Goal: Information Seeking & Learning: Learn about a topic

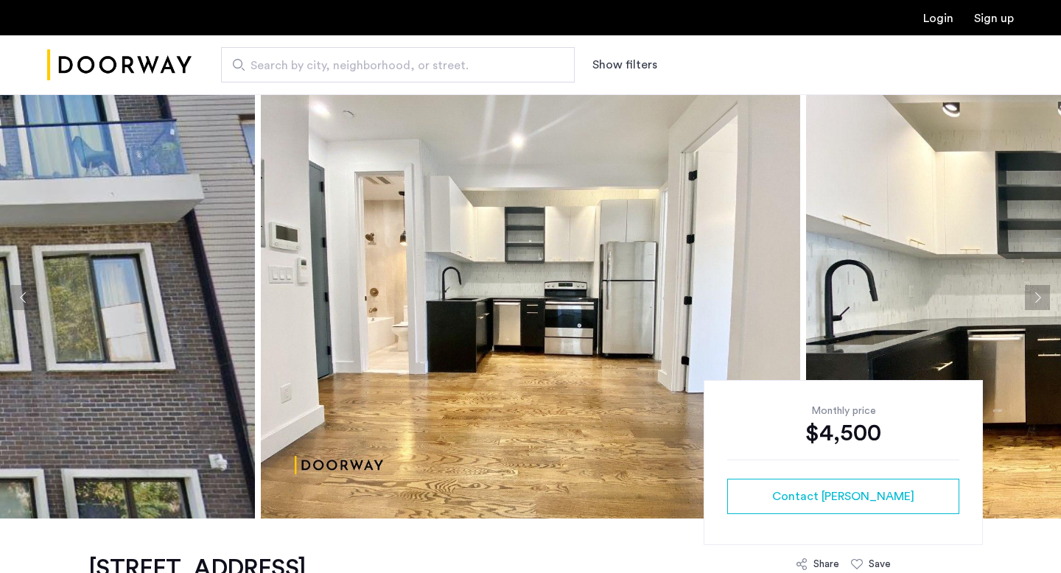
scroll to position [29, 0]
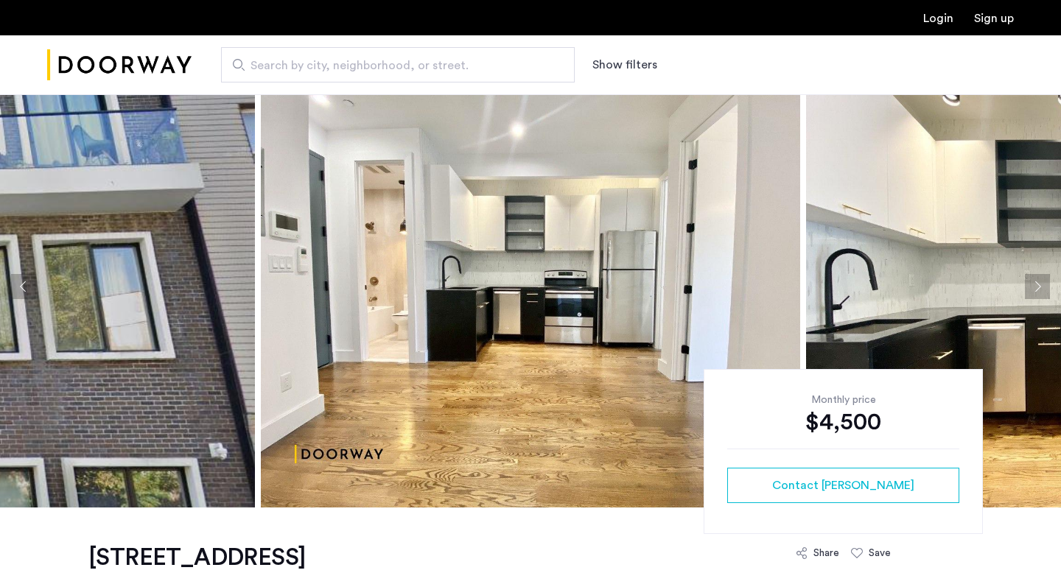
click at [402, 241] on img at bounding box center [530, 287] width 539 height 442
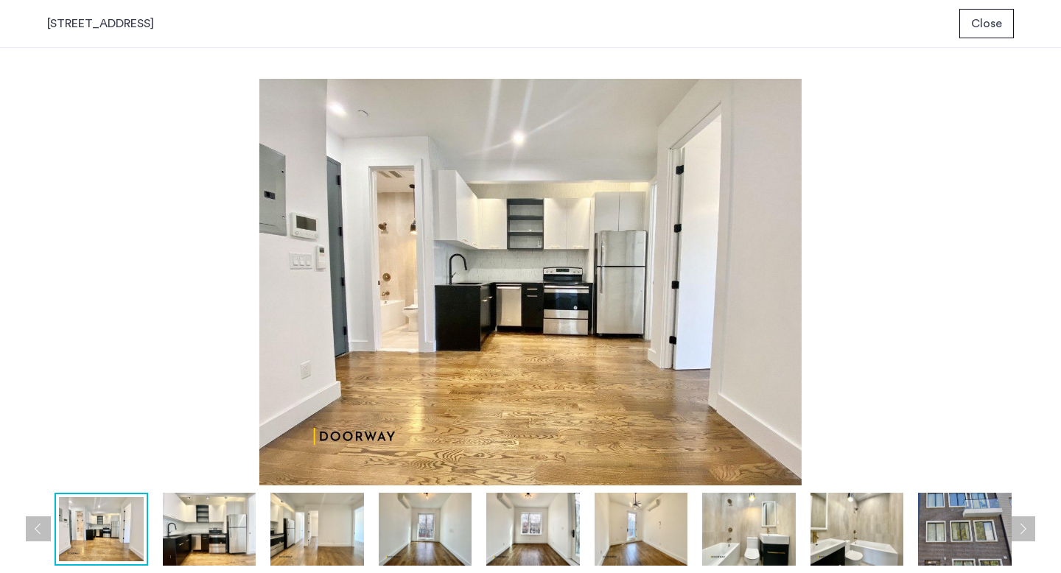
click at [1020, 532] on button "Next apartment" at bounding box center [1022, 528] width 25 height 25
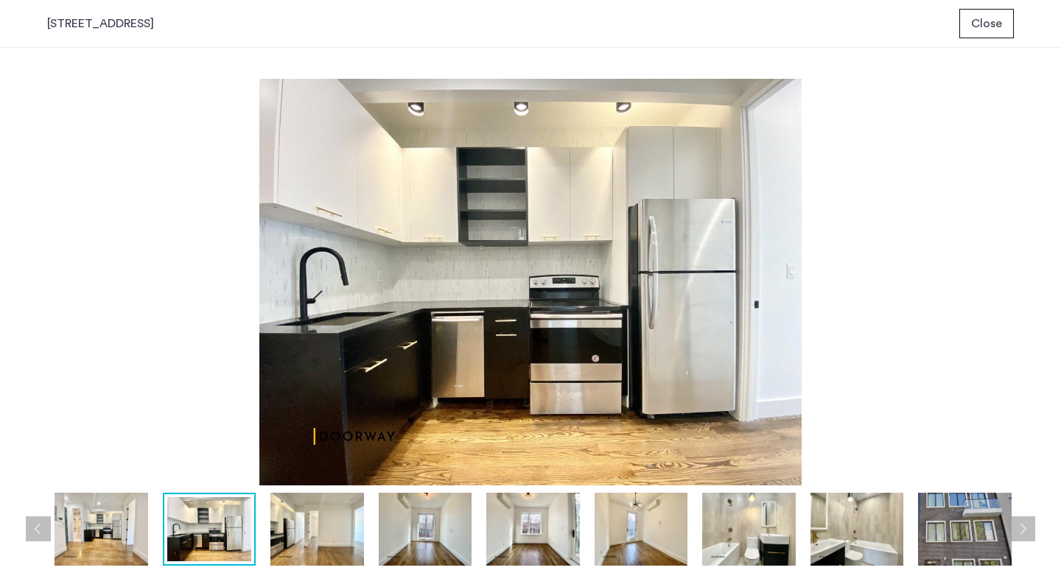
click at [1020, 532] on button "Next apartment" at bounding box center [1022, 528] width 25 height 25
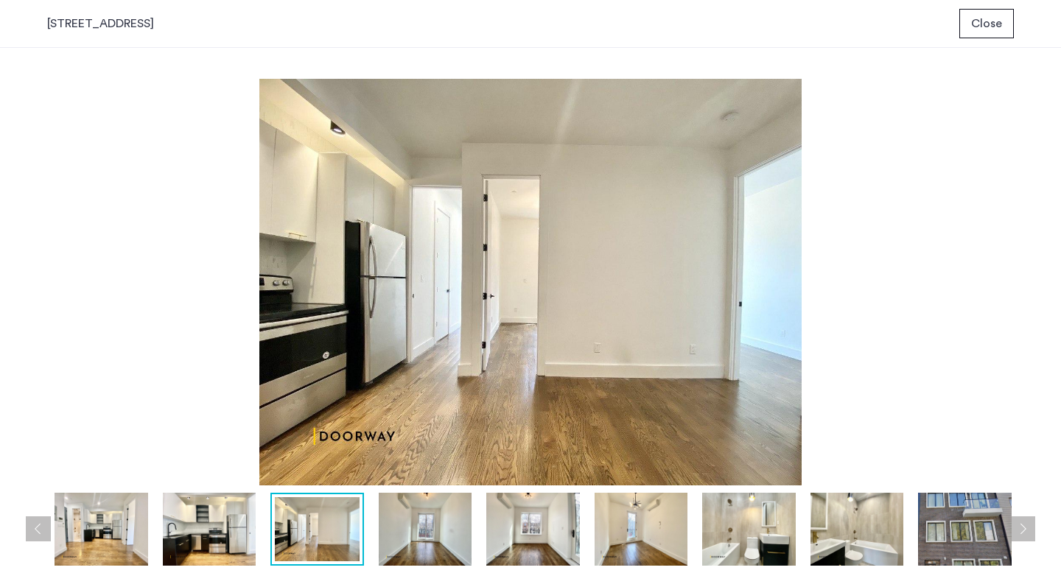
click at [1020, 532] on button "Next apartment" at bounding box center [1022, 528] width 25 height 25
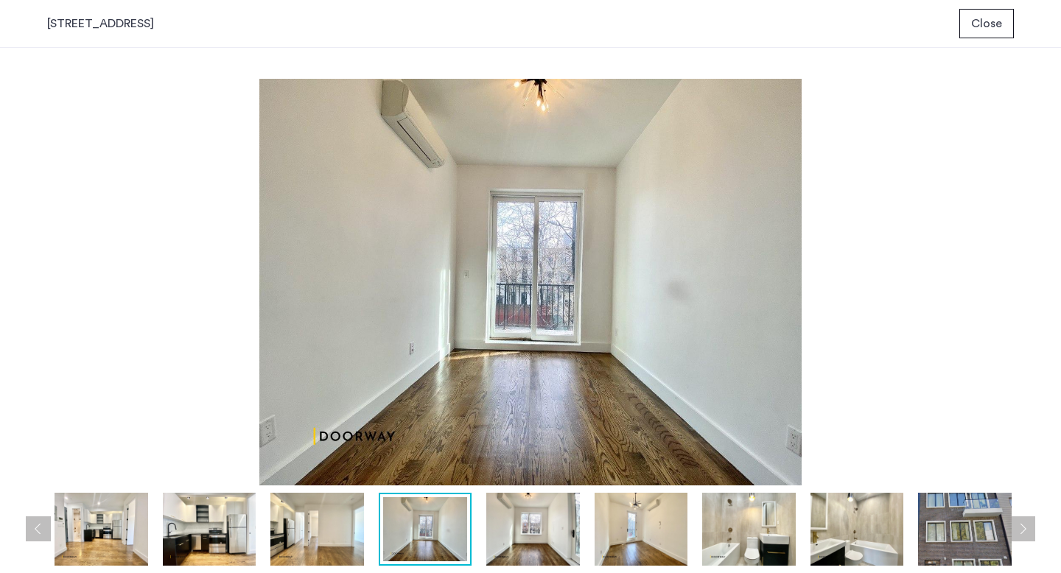
click at [1020, 532] on button "Next apartment" at bounding box center [1022, 528] width 25 height 25
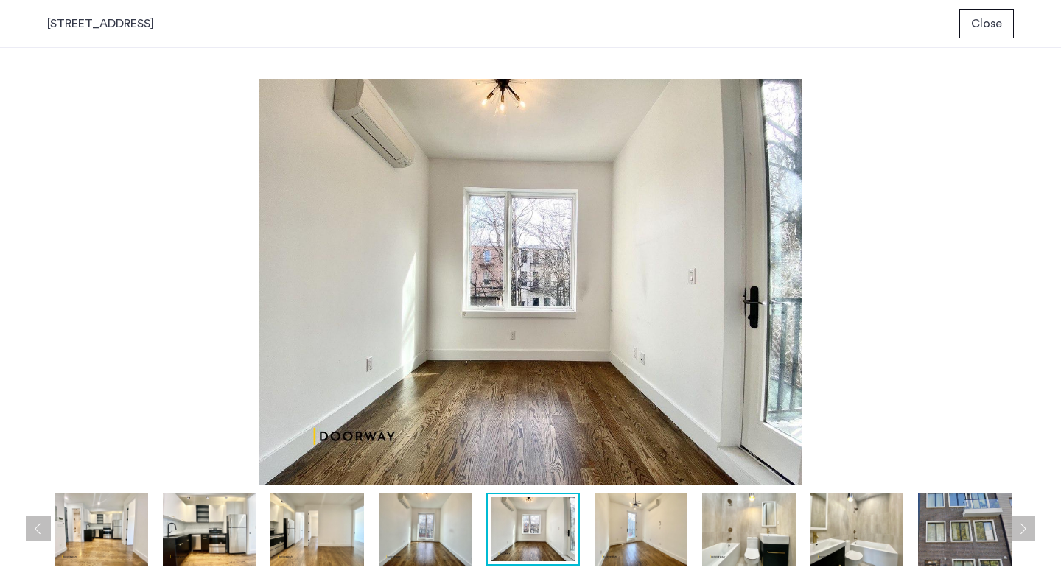
click at [1020, 532] on button "Next apartment" at bounding box center [1022, 528] width 25 height 25
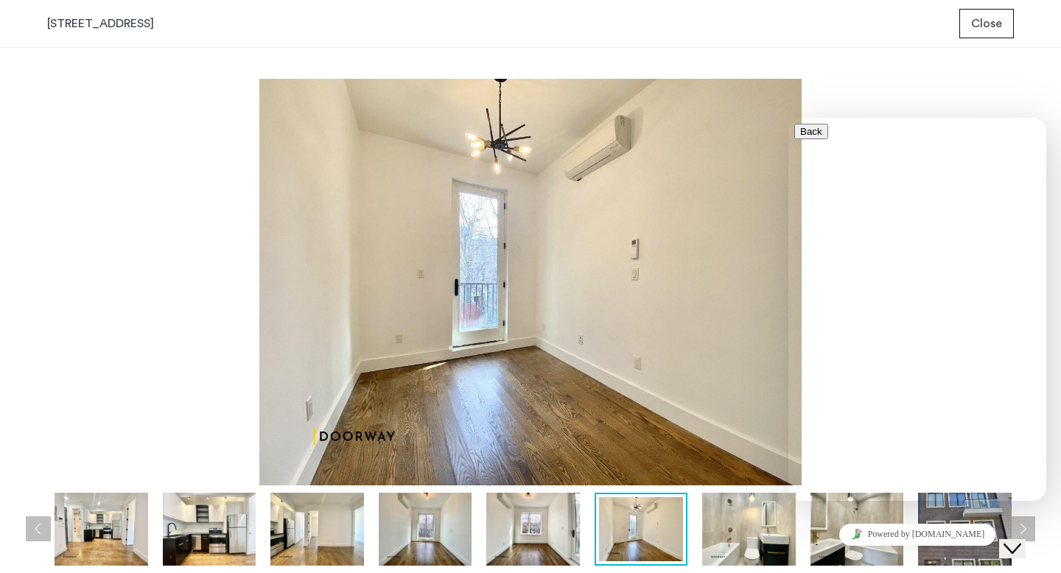
click at [1020, 540] on icon "Close Chat This icon closes the chat window." at bounding box center [1012, 549] width 18 height 18
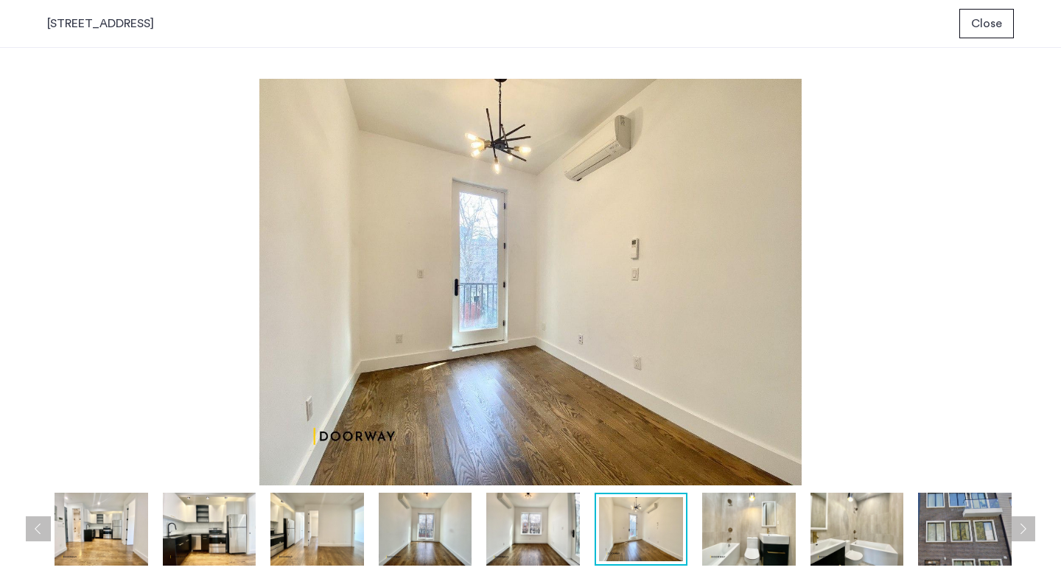
click at [1026, 518] on button "Next apartment" at bounding box center [1022, 528] width 25 height 25
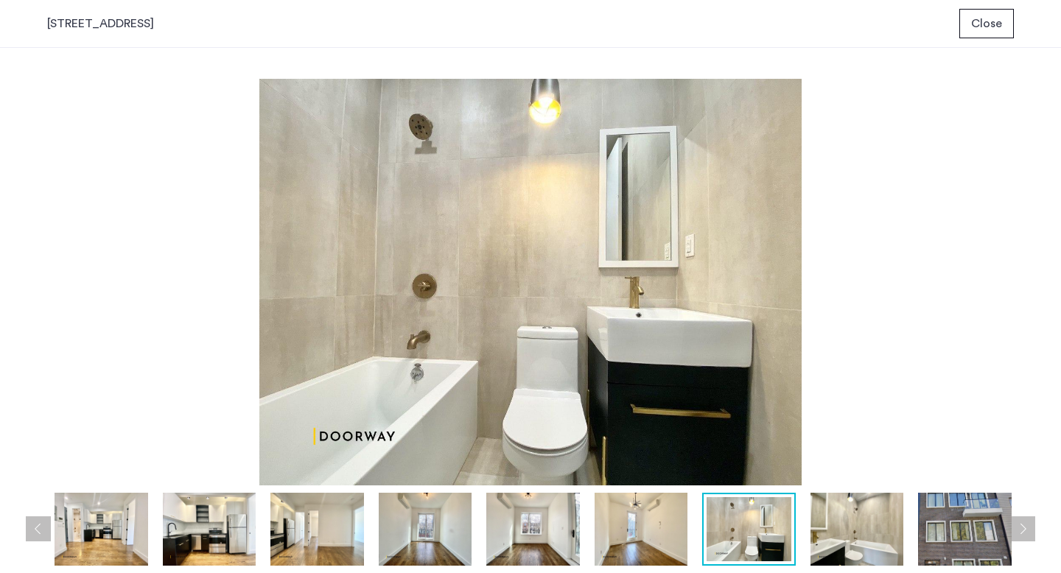
click at [1026, 525] on button "Next apartment" at bounding box center [1022, 528] width 25 height 25
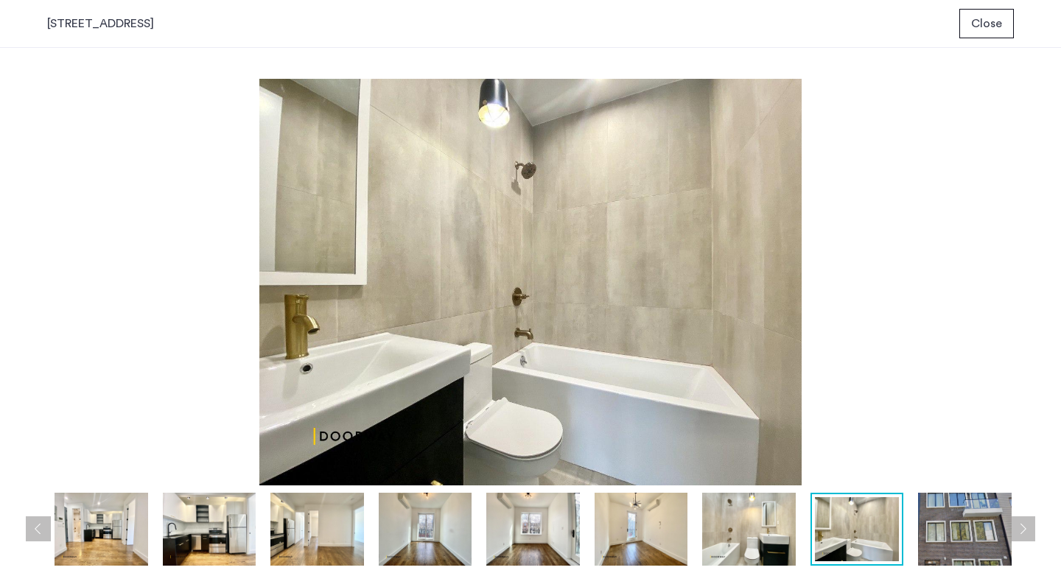
click at [1026, 525] on button "Next apartment" at bounding box center [1022, 528] width 25 height 25
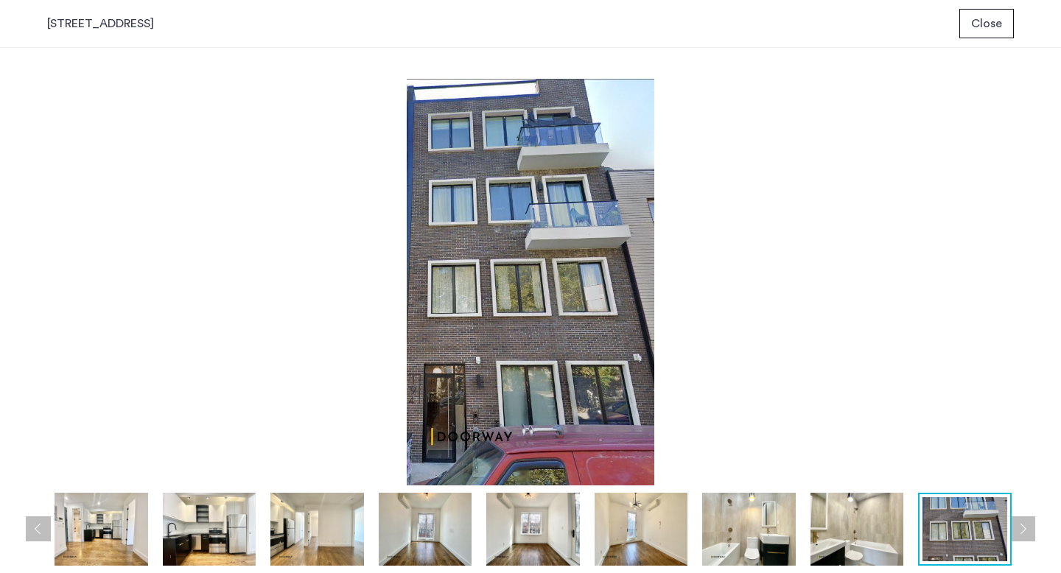
click at [1026, 525] on button "Next apartment" at bounding box center [1022, 528] width 25 height 25
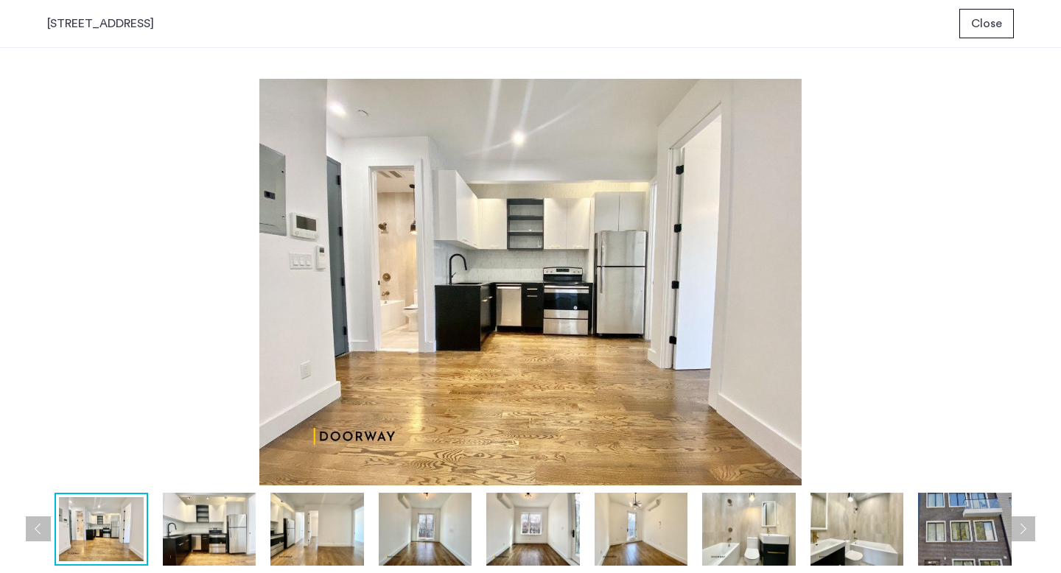
click at [1026, 525] on button "Next apartment" at bounding box center [1022, 528] width 25 height 25
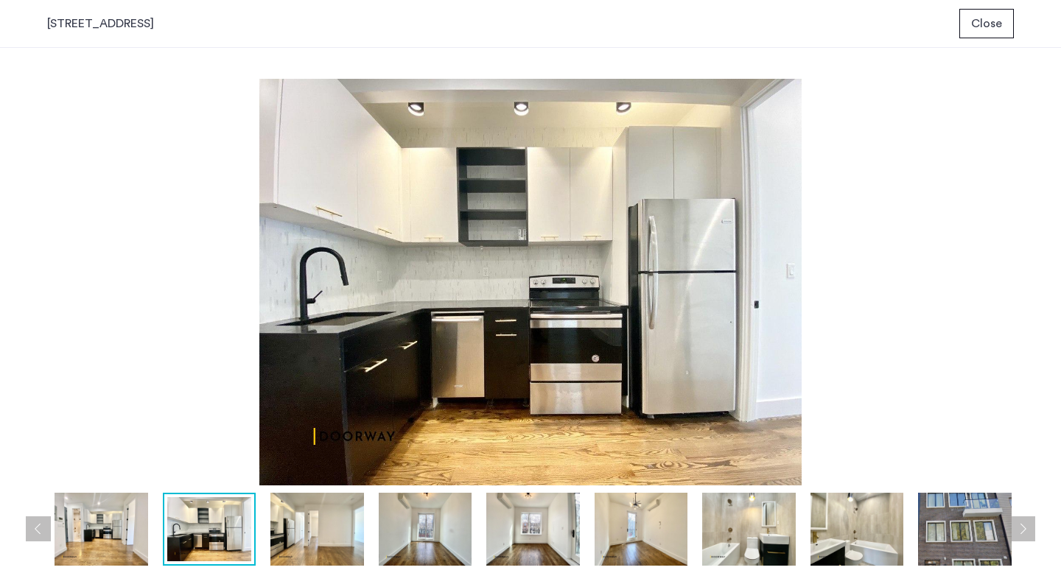
click at [1026, 525] on button "Next apartment" at bounding box center [1022, 528] width 25 height 25
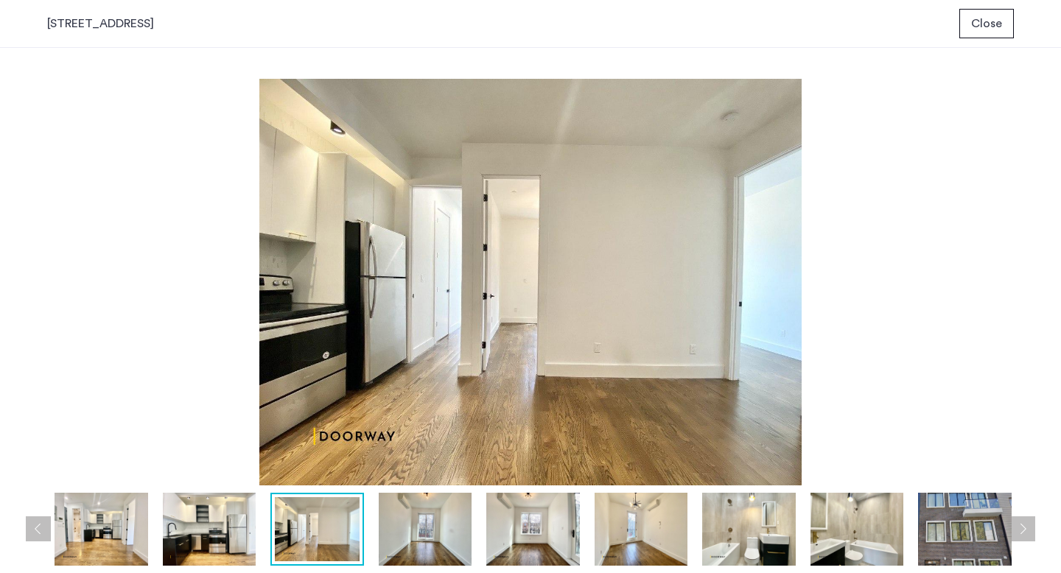
click at [1026, 525] on button "Next apartment" at bounding box center [1022, 528] width 25 height 25
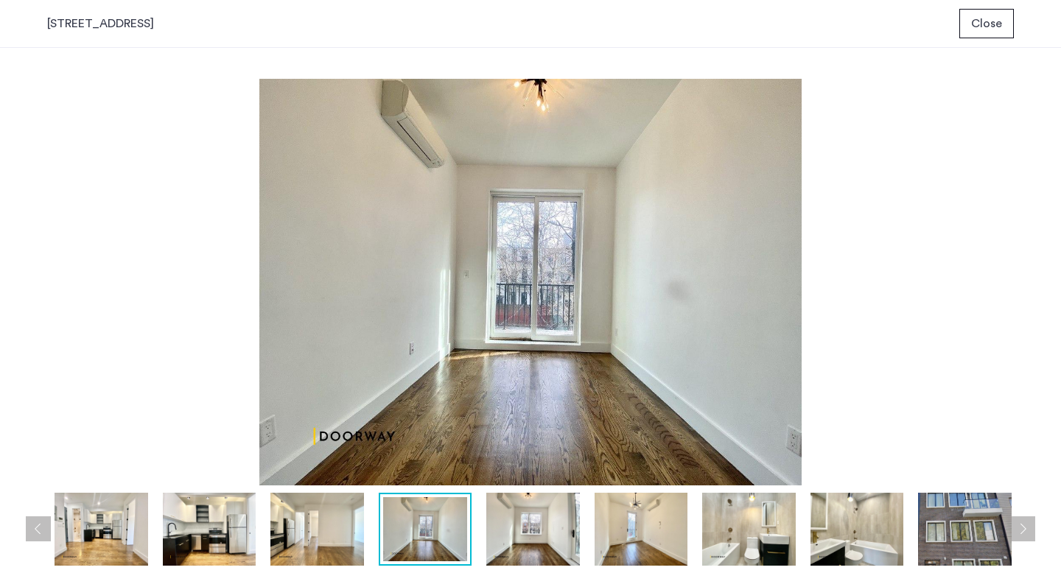
click at [1026, 525] on button "Next apartment" at bounding box center [1022, 528] width 25 height 25
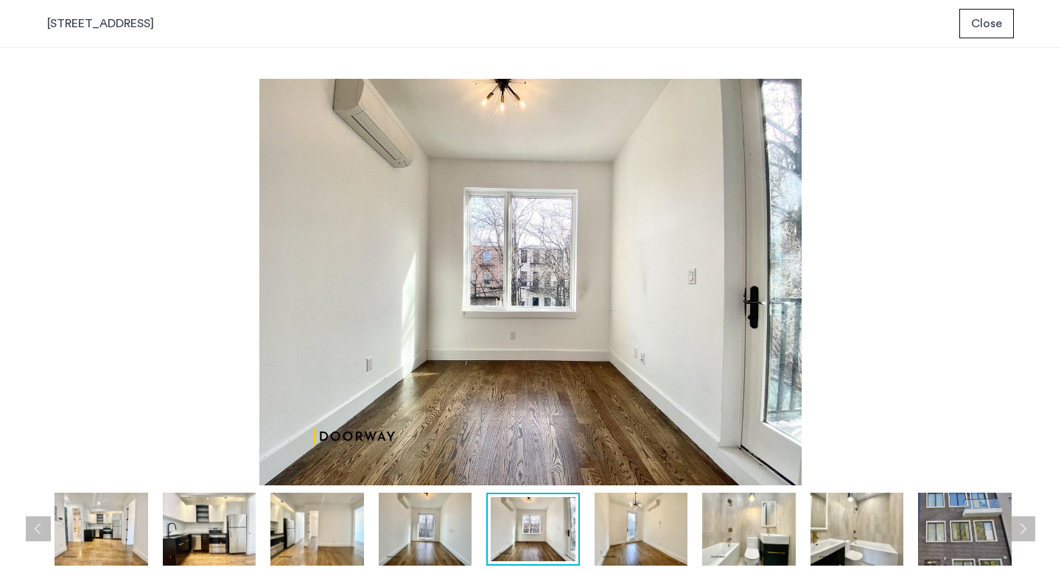
click at [1026, 525] on button "Next apartment" at bounding box center [1022, 528] width 25 height 25
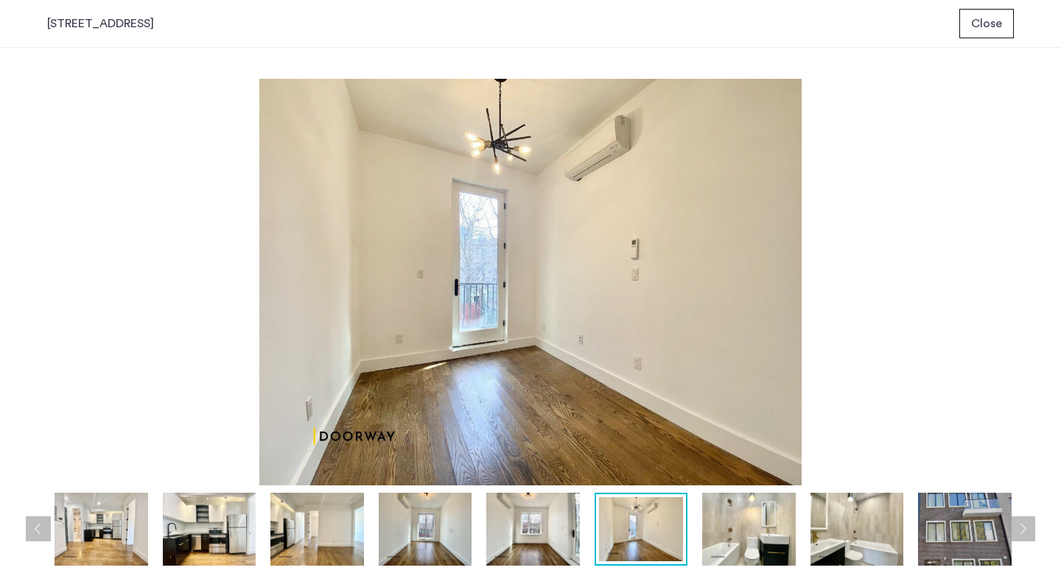
click at [1026, 525] on button "Next apartment" at bounding box center [1022, 528] width 25 height 25
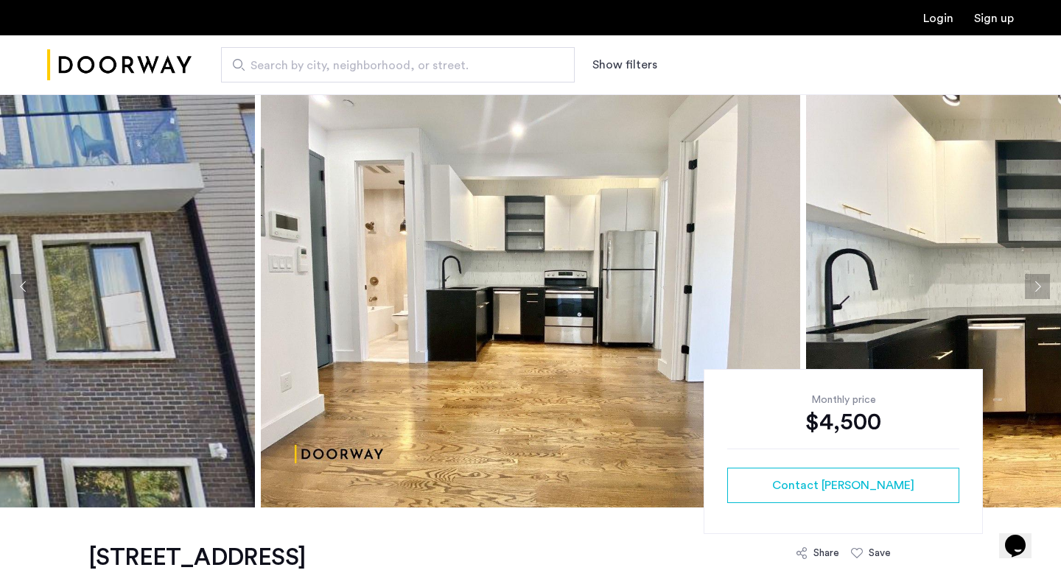
scroll to position [464, 0]
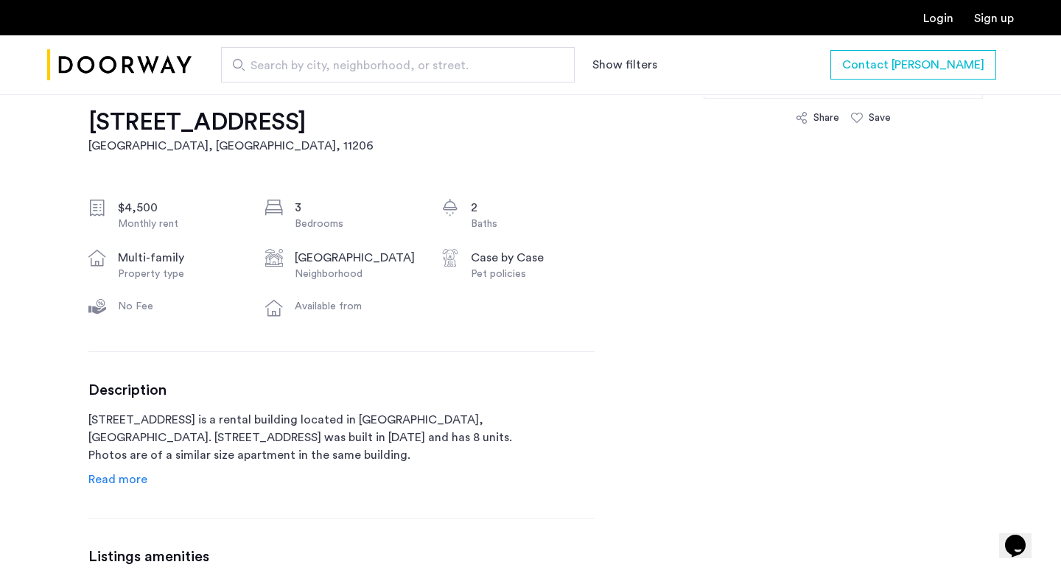
click at [125, 492] on div "[STREET_ADDRESS] $4,500 Monthly rent 3 Bedrooms 2 Baths multi-family Property t…" at bounding box center [341, 481] width 506 height 819
click at [127, 484] on span "Read more" at bounding box center [117, 480] width 59 height 12
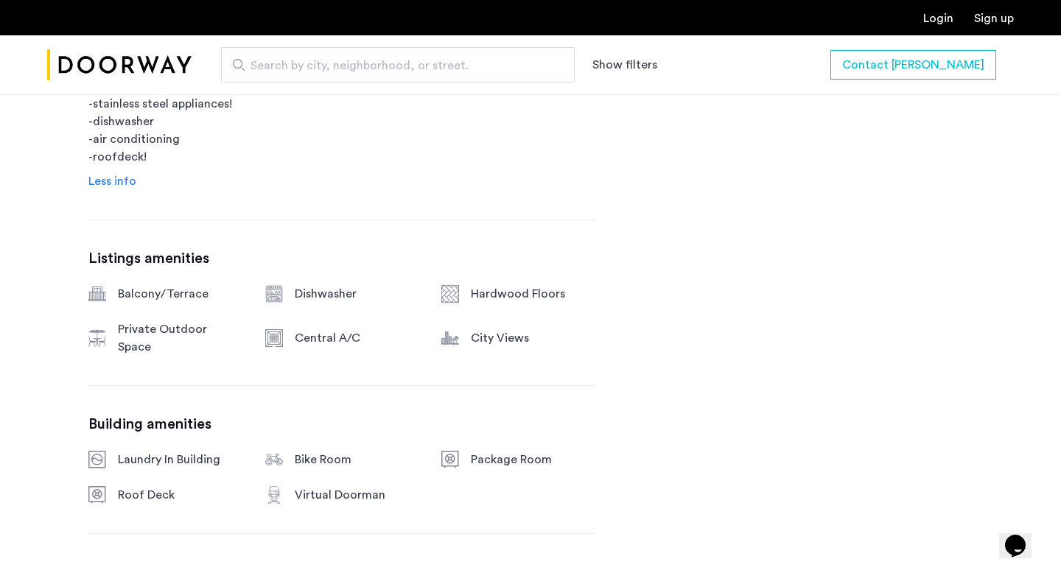
scroll to position [1031, 0]
